Goal: Use online tool/utility: Utilize a website feature to perform a specific function

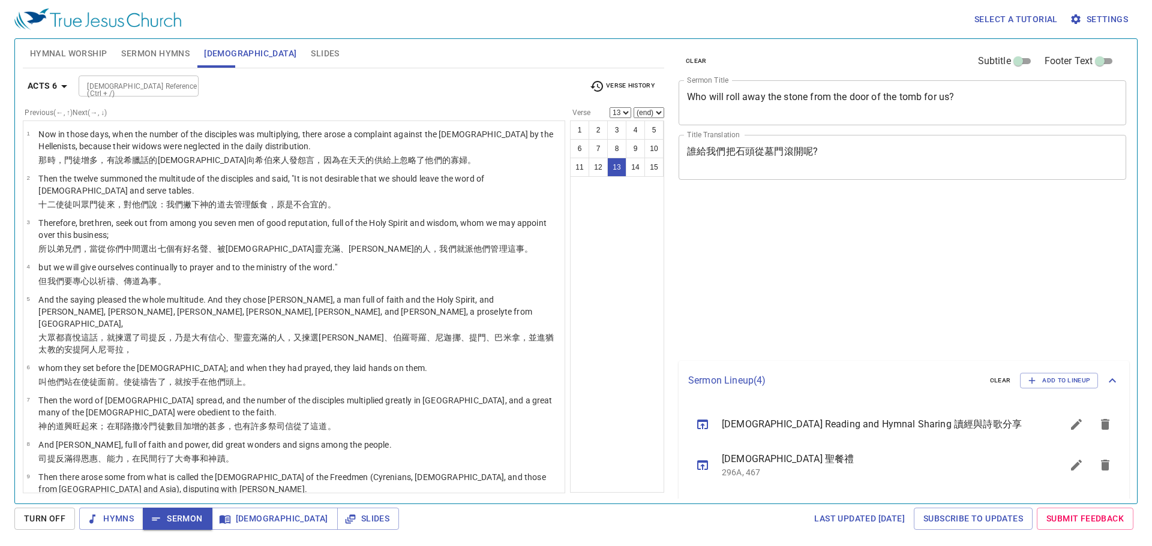
select select "13"
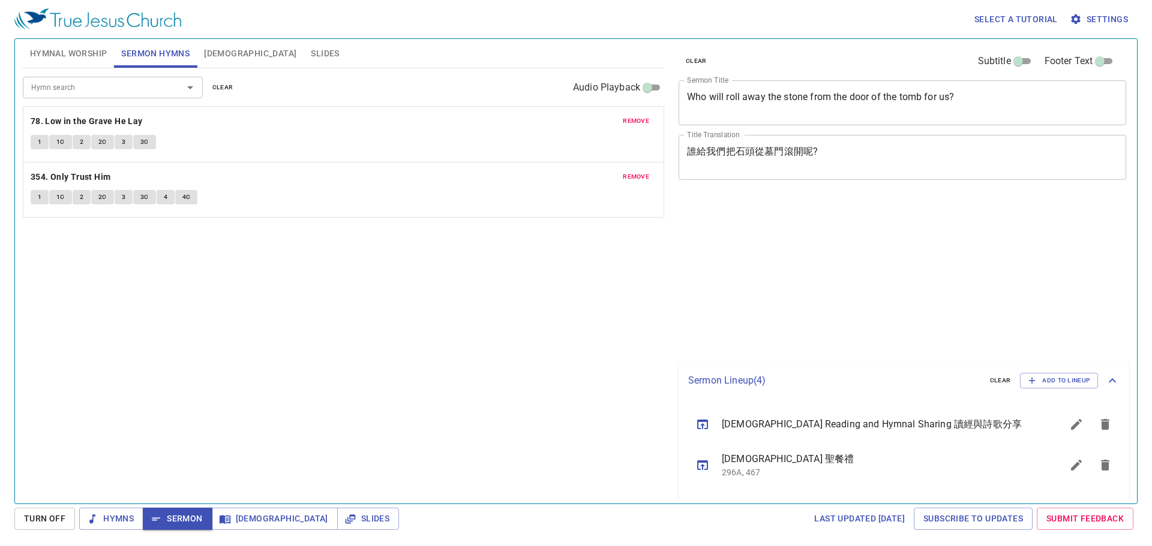
select select "13"
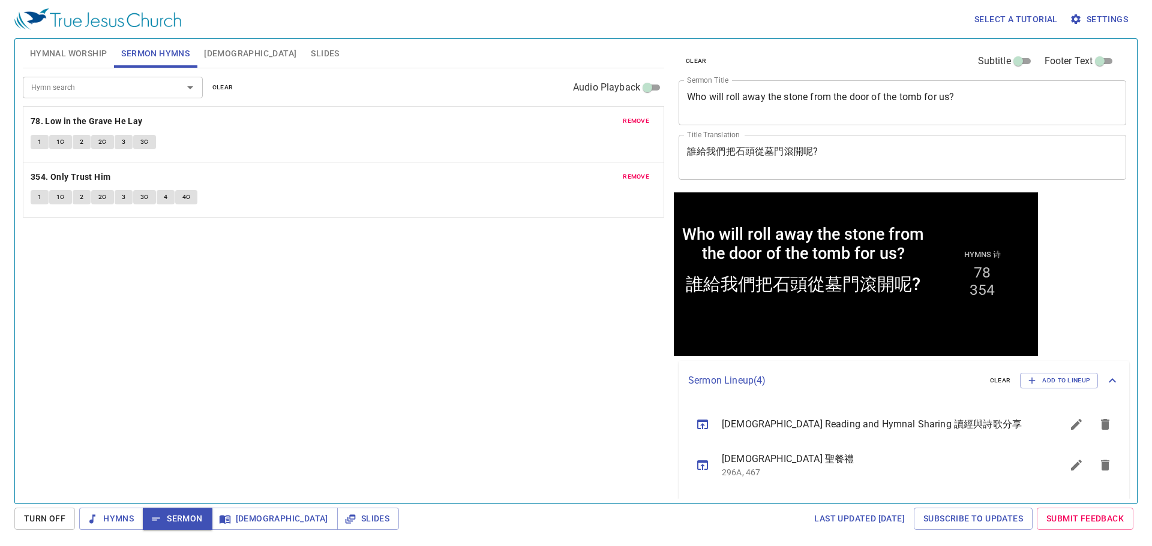
click at [196, 64] on button "Sermon Hymns" at bounding box center [155, 53] width 83 height 29
click at [211, 63] on button "Bible" at bounding box center [250, 53] width 107 height 29
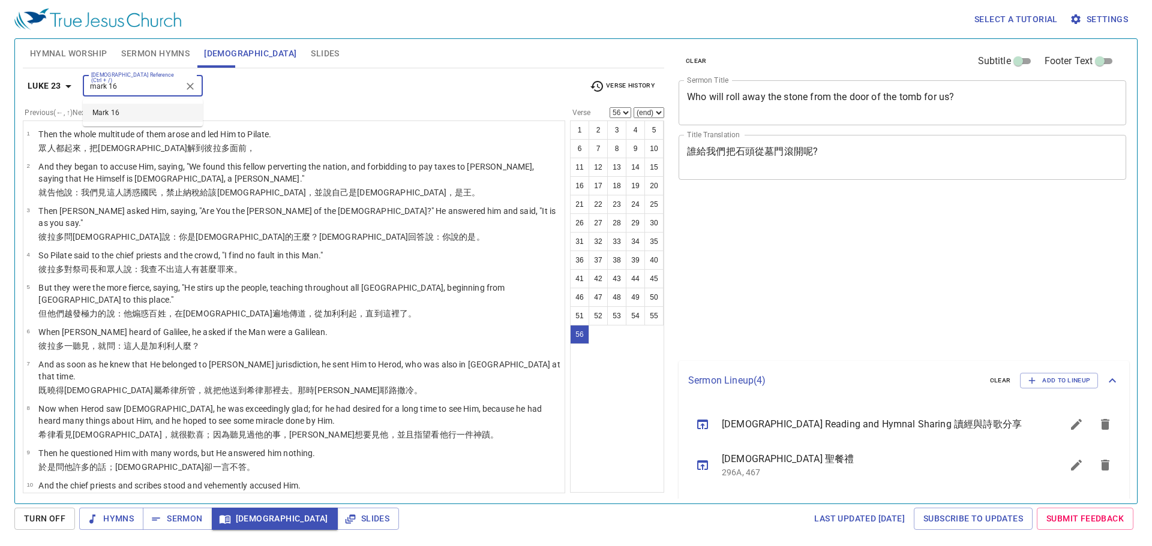
select select "56"
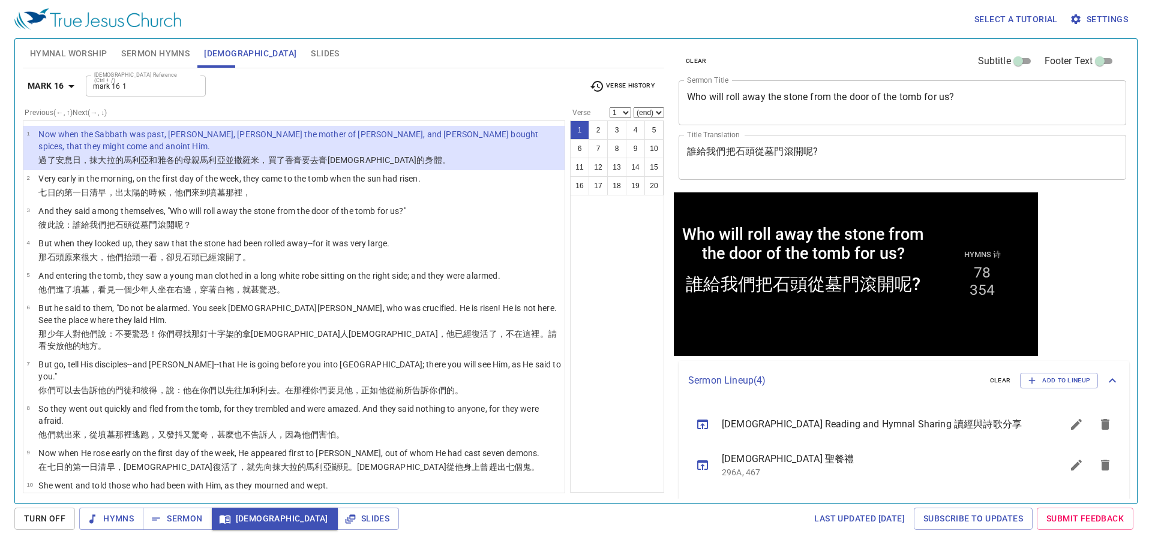
type input "Mark 16 1"
select select "1"
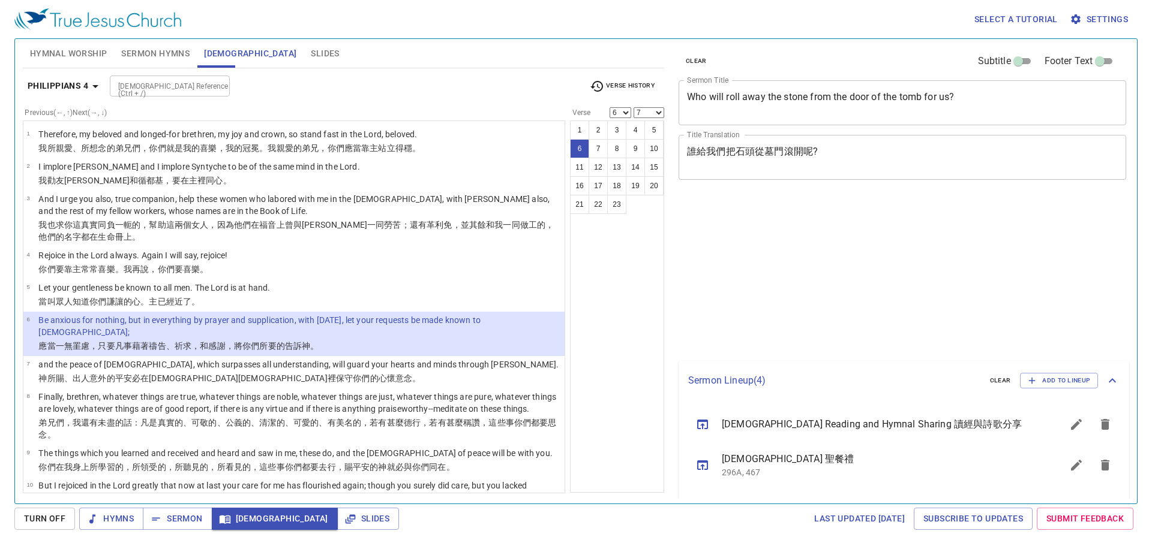
select select "6"
select select "7"
